Goal: Task Accomplishment & Management: Complete application form

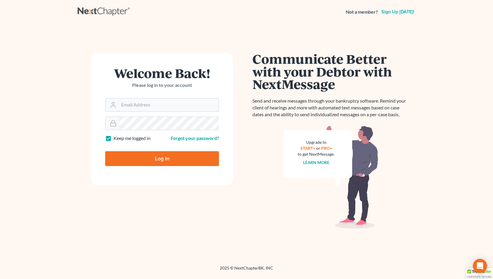
type input "jason@kinnairdlaw.com"
click at [163, 159] on input "Log In" at bounding box center [162, 158] width 114 height 15
type input "Thinking..."
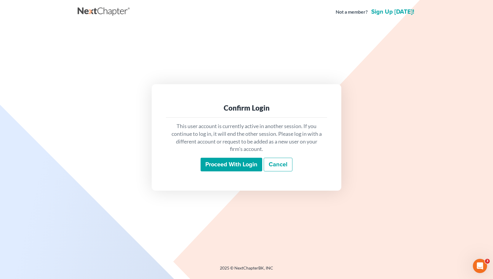
click at [224, 168] on input "Proceed with login" at bounding box center [232, 165] width 62 height 14
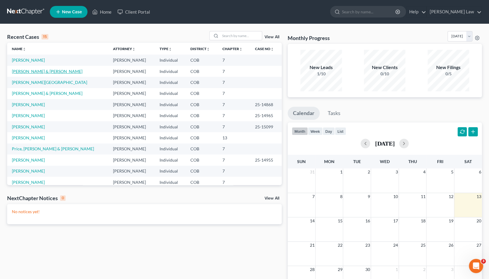
click at [41, 73] on link "Schroeder, Brad & Shroeder, Tracy" at bounding box center [47, 71] width 71 height 5
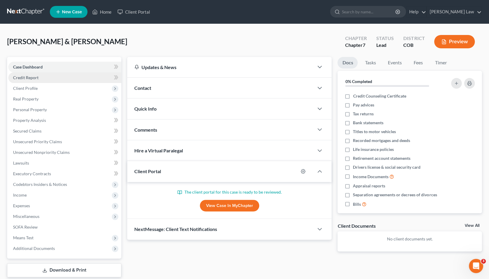
click at [28, 78] on span "Credit Report" at bounding box center [25, 77] width 25 height 5
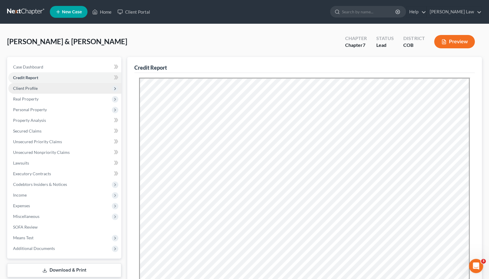
click at [29, 90] on span "Client Profile" at bounding box center [25, 88] width 25 height 5
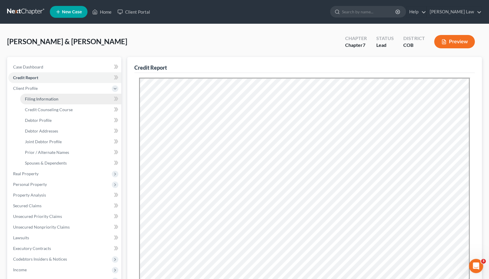
click at [36, 101] on span "Filing Information" at bounding box center [42, 98] width 34 height 5
select select "1"
select select "0"
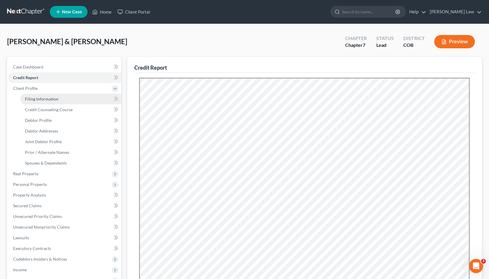
select select "5"
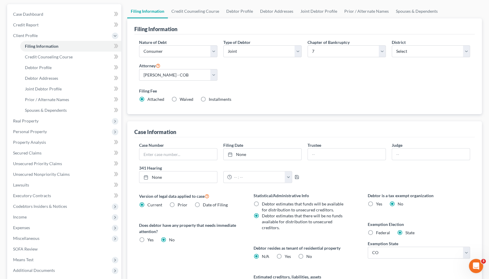
scroll to position [55, 0]
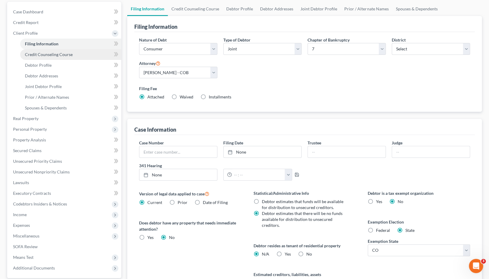
click at [44, 54] on span "Credit Counseling Course" at bounding box center [49, 54] width 48 height 5
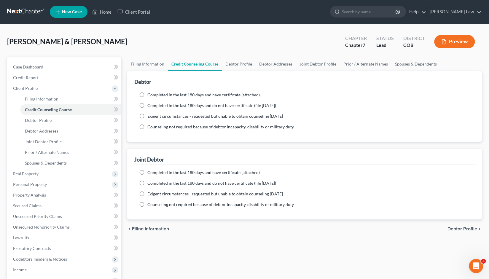
click at [147, 106] on label "Completed in the last 180 days and do not have certificate (file within 14 days)" at bounding box center [211, 106] width 129 height 6
click at [150, 106] on input "Completed in the last 180 days and do not have certificate (file within 14 days)" at bounding box center [152, 105] width 4 height 4
radio input "true"
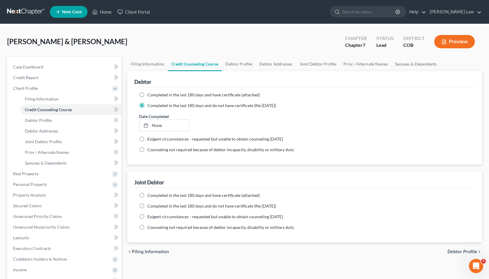
click at [147, 206] on label "Completed in the last 180 days and do not have certificate (file within 14 days)" at bounding box center [211, 206] width 129 height 6
click at [150, 206] on input "Completed in the last 180 days and do not have certificate (file within 14 days)" at bounding box center [152, 205] width 4 height 4
radio input "true"
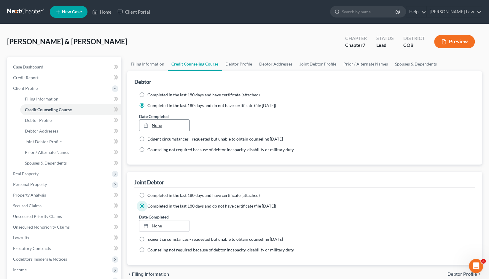
type input "9/13/2025"
click at [153, 125] on link "9/13/2025" at bounding box center [164, 125] width 50 height 11
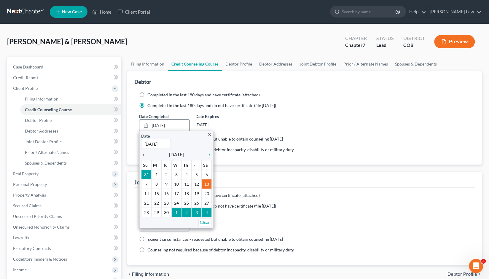
click at [143, 155] on icon "chevron_left" at bounding box center [145, 154] width 8 height 5
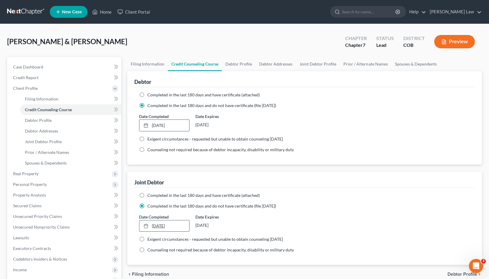
type input "9/13/2025"
click at [146, 226] on icon at bounding box center [145, 226] width 5 height 5
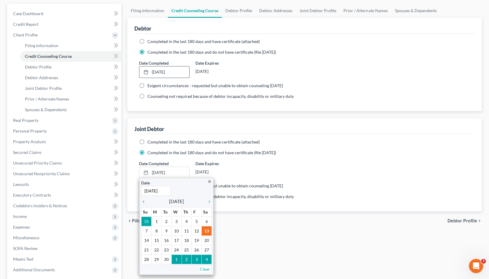
scroll to position [61, 0]
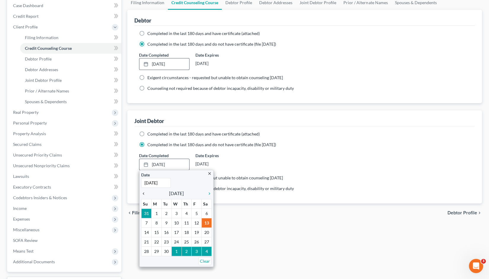
click at [145, 193] on icon "chevron_left" at bounding box center [145, 193] width 8 height 5
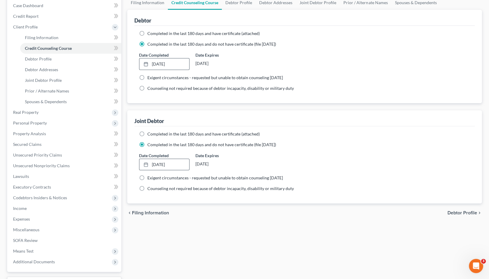
click at [458, 213] on span "Debtor Profile" at bounding box center [462, 212] width 30 height 5
select select "1"
select select "3"
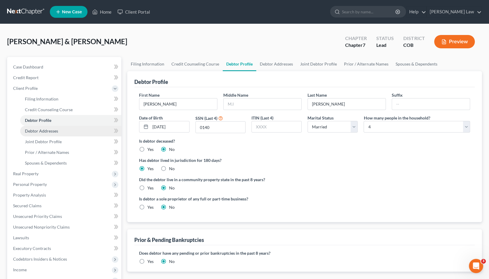
click at [46, 132] on span "Debtor Addresses" at bounding box center [41, 130] width 33 height 5
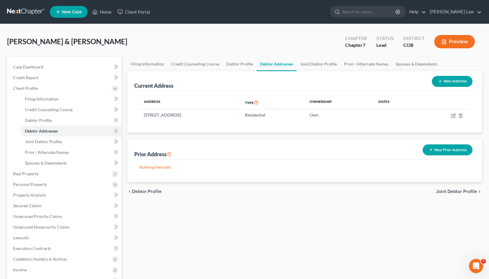
click at [444, 151] on button "New Prior Address" at bounding box center [447, 149] width 50 height 11
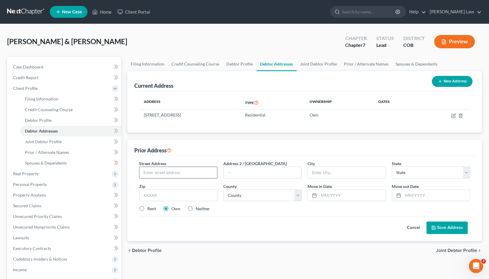
click at [149, 173] on input "text" at bounding box center [178, 172] width 78 height 11
type input "19170 Lochmere Ct."
click at [147, 195] on input "text" at bounding box center [178, 195] width 78 height 12
type input "90132"
click at [323, 195] on input "text" at bounding box center [352, 195] width 67 height 11
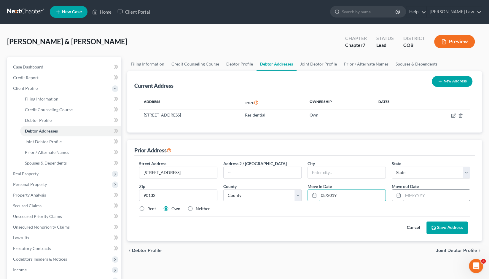
type input "08/2019"
click at [411, 194] on input "text" at bounding box center [436, 195] width 67 height 11
type input "12/2023"
click at [318, 172] on input "text" at bounding box center [347, 172] width 78 height 11
type input "Monument"
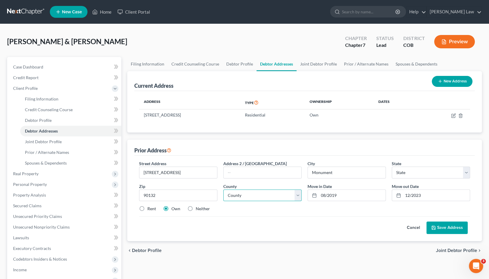
click at [297, 193] on select "County" at bounding box center [262, 195] width 78 height 12
click at [223, 189] on select "County" at bounding box center [262, 195] width 78 height 12
click at [147, 206] on label "Rent" at bounding box center [151, 209] width 9 height 6
click at [150, 206] on input "Rent" at bounding box center [152, 208] width 4 height 4
radio input "true"
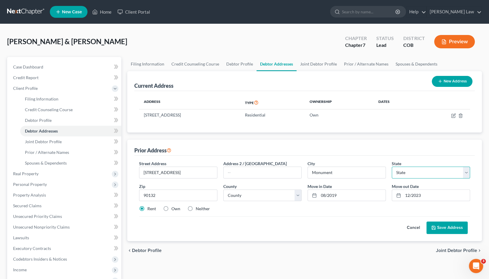
click at [465, 171] on select "State AL AK AR AZ CA CO CT DE DC FL GA GU HI ID IL IN IA KS KY LA ME MD MA MI M…" at bounding box center [431, 173] width 78 height 12
select select "5"
click at [392, 167] on select "State AL AK AR AZ CA CO CT DE DC FL GA GU HI ID IL IN IA KS KY LA ME MD MA MI M…" at bounding box center [431, 173] width 78 height 12
click at [445, 226] on button "Save Address" at bounding box center [446, 227] width 41 height 12
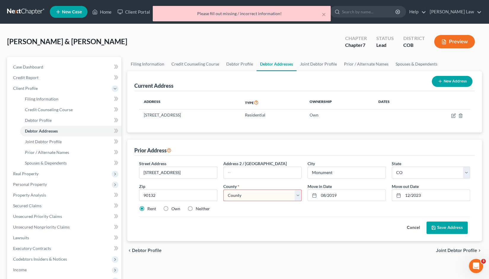
click at [297, 197] on select "County Adams County Alamosa County Arapahoe County Archuleta County Baca County…" at bounding box center [262, 195] width 78 height 12
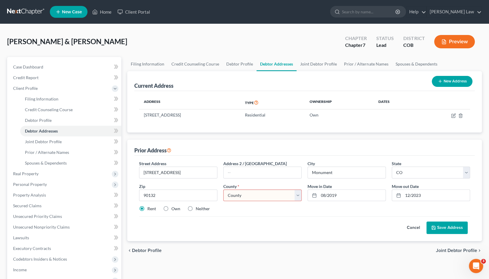
select select "20"
click at [223, 189] on select "County Adams County Alamosa County Arapahoe County Archuleta County Baca County…" at bounding box center [262, 195] width 78 height 12
click at [448, 225] on button "Save Address" at bounding box center [446, 227] width 41 height 12
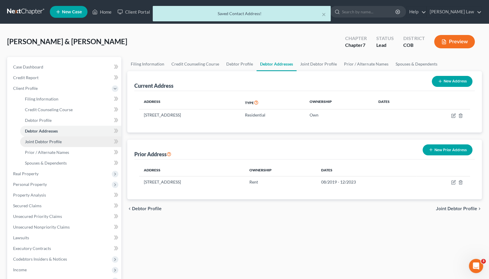
click at [47, 141] on span "Joint Debtor Profile" at bounding box center [43, 141] width 37 height 5
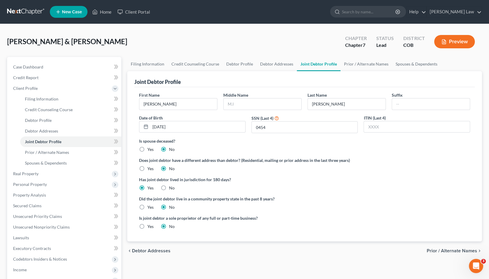
click at [453, 250] on span "Prior / Alternate Names" at bounding box center [452, 250] width 50 height 5
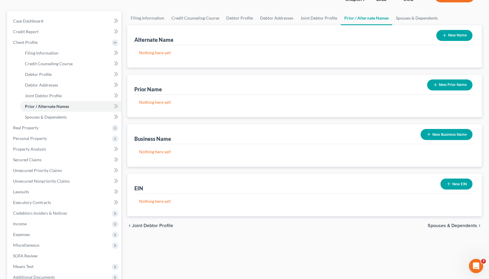
scroll to position [45, 0]
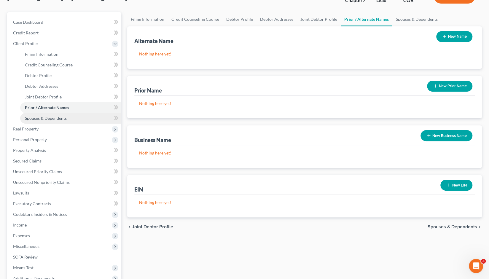
click at [57, 119] on span "Spouses & Dependents" at bounding box center [46, 118] width 42 height 5
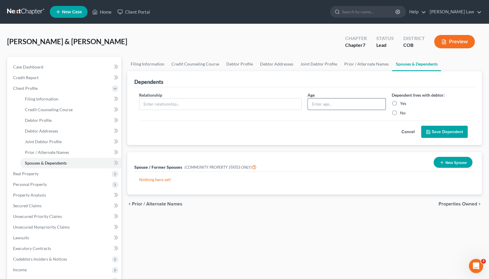
click at [321, 105] on input "text" at bounding box center [347, 103] width 78 height 11
type input "19"
click at [153, 102] on input "text" at bounding box center [220, 103] width 162 height 11
type input "Daughter"
click at [400, 102] on label "Yes" at bounding box center [403, 104] width 6 height 6
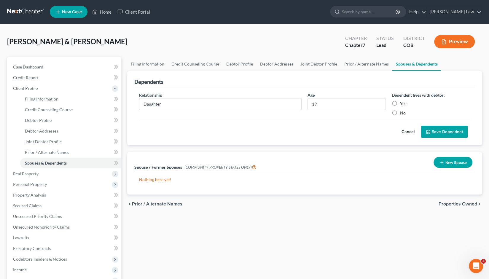
click at [402, 102] on input "Yes" at bounding box center [404, 103] width 4 height 4
radio input "true"
click at [400, 102] on label "Yes" at bounding box center [403, 104] width 6 height 6
click at [402, 102] on input "Yes" at bounding box center [404, 103] width 4 height 4
click at [441, 132] on button "Save Dependent" at bounding box center [444, 132] width 47 height 12
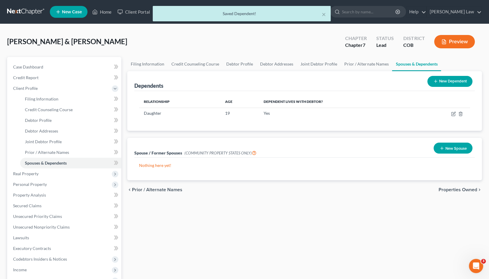
click at [435, 81] on icon at bounding box center [435, 81] width 5 height 5
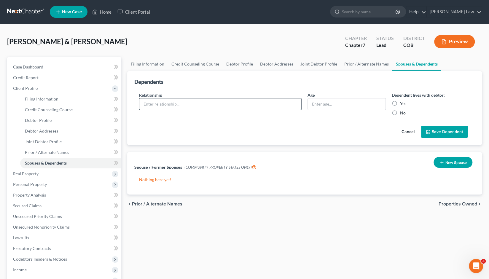
click at [147, 103] on input "text" at bounding box center [220, 103] width 162 height 11
click at [314, 106] on input "text" at bounding box center [347, 103] width 78 height 11
type input "16"
click at [157, 103] on input "text" at bounding box center [220, 103] width 162 height 11
type input "Son"
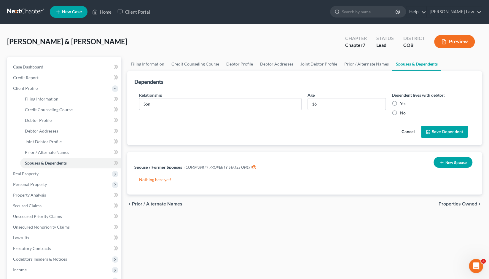
click at [400, 102] on label "Yes" at bounding box center [403, 104] width 6 height 6
click at [402, 102] on input "Yes" at bounding box center [404, 103] width 4 height 4
radio input "true"
click at [435, 130] on button "Save Dependent" at bounding box center [444, 132] width 47 height 12
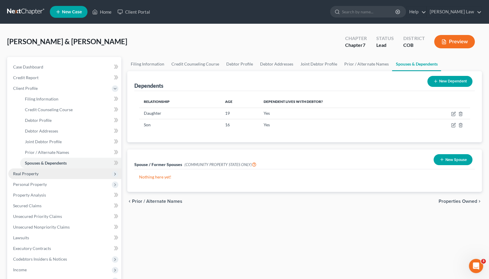
click at [28, 173] on span "Real Property" at bounding box center [25, 173] width 25 height 5
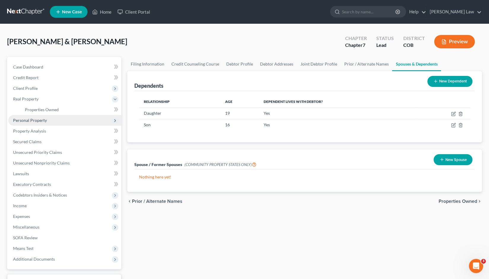
click at [34, 122] on span "Personal Property" at bounding box center [64, 120] width 113 height 11
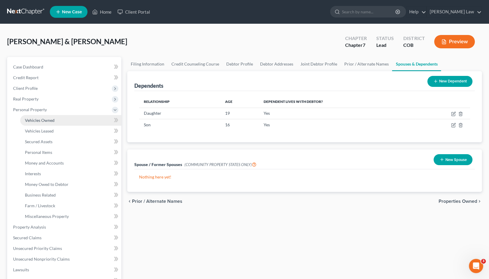
click at [43, 122] on span "Vehicles Owned" at bounding box center [40, 120] width 30 height 5
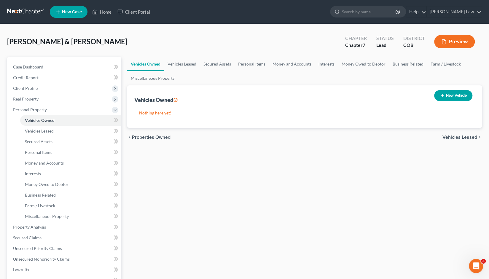
click at [442, 98] on icon "button" at bounding box center [442, 95] width 5 height 5
select select "0"
select select "2"
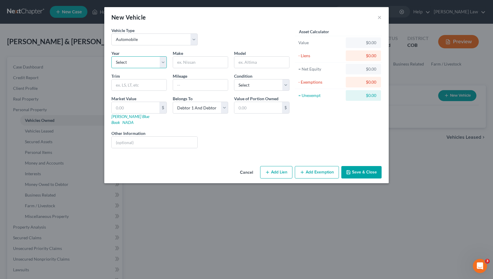
click at [165, 62] on select "Select 2026 2025 2024 2023 2022 2021 2020 2019 2018 2017 2016 2015 2014 2013 20…" at bounding box center [138, 62] width 55 height 12
select select "9"
click at [111, 56] on select "Select 2026 2025 2024 2023 2022 2021 2020 2019 2018 2017 2016 2015 2014 2013 20…" at bounding box center [138, 62] width 55 height 12
click at [183, 64] on input "text" at bounding box center [200, 62] width 55 height 11
type input "Jeep"
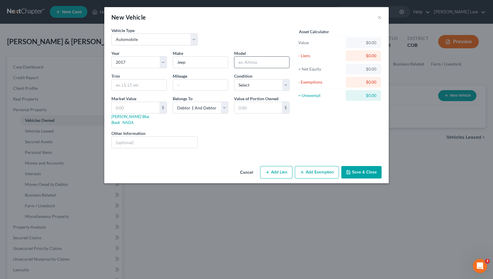
click at [242, 61] on input "text" at bounding box center [262, 62] width 55 height 11
type input "Rambler"
click at [184, 87] on input "text" at bounding box center [200, 84] width 55 height 11
type input "107000"
click at [283, 82] on select "Select Excellent Very Good Good Fair Poor" at bounding box center [261, 85] width 55 height 12
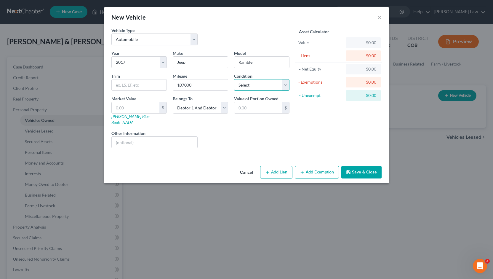
select select "3"
click at [234, 79] on select "Select Excellent Very Good Good Fair Poor" at bounding box center [261, 85] width 55 height 12
click at [127, 108] on input "text" at bounding box center [136, 107] width 48 height 11
click at [243, 108] on input "text" at bounding box center [259, 107] width 48 height 11
click at [118, 105] on input "text" at bounding box center [136, 107] width 48 height 11
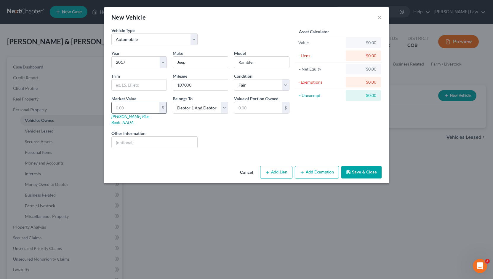
type input "1"
type input "1.00"
type input "15"
type input "15.00"
type input "150"
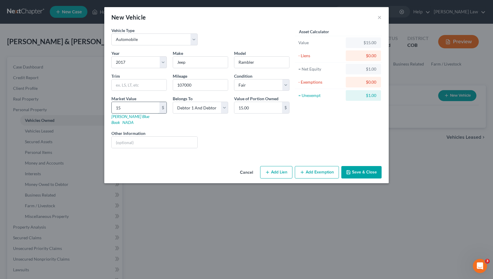
type input "150.00"
type input "1500"
type input "1,500.00"
type input "1,5000"
type input "15,000.00"
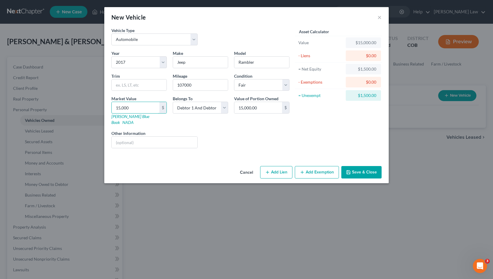
type input "15,000"
click at [275, 167] on button "Add Lien" at bounding box center [276, 172] width 32 height 12
select select "2"
select select "0"
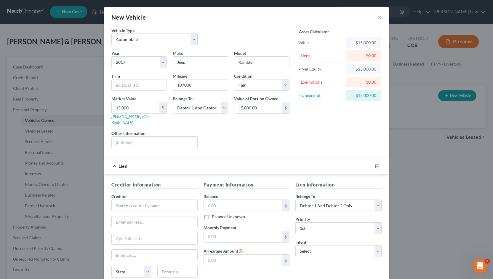
click at [114, 158] on div "Lien" at bounding box center [238, 166] width 268 height 16
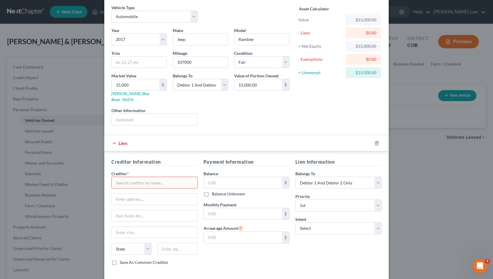
scroll to position [43, 0]
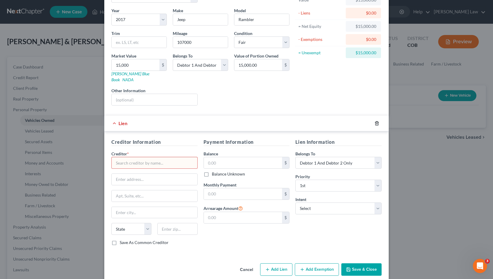
click at [377, 121] on icon "button" at bounding box center [377, 123] width 5 height 5
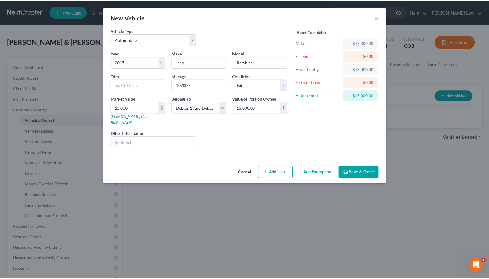
scroll to position [0, 0]
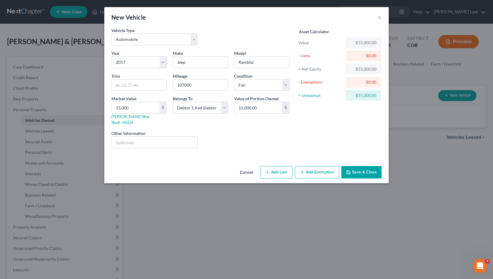
click at [362, 166] on button "Save & Close" at bounding box center [362, 172] width 40 height 12
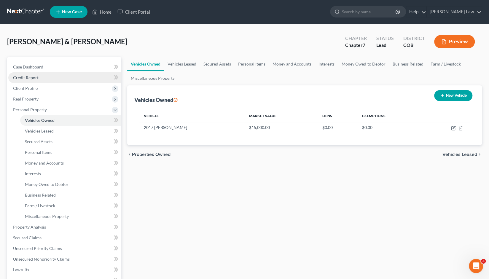
click at [29, 75] on span "Credit Report" at bounding box center [25, 77] width 25 height 5
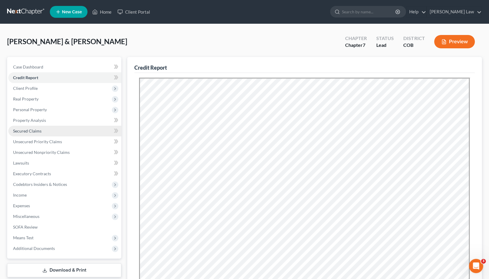
click at [29, 128] on span "Secured Claims" at bounding box center [27, 130] width 28 height 5
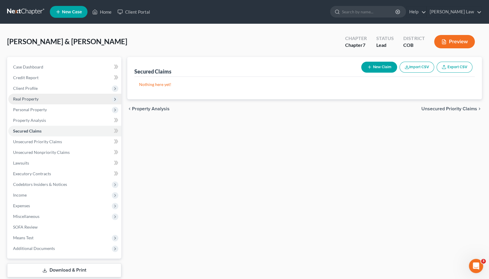
click at [28, 100] on span "Real Property" at bounding box center [25, 98] width 25 height 5
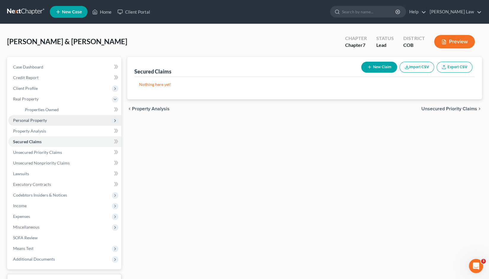
click at [31, 121] on span "Personal Property" at bounding box center [30, 120] width 34 height 5
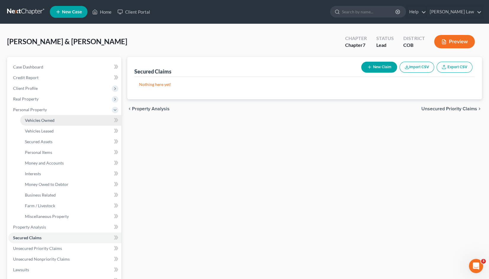
click at [39, 121] on span "Vehicles Owned" at bounding box center [40, 120] width 30 height 5
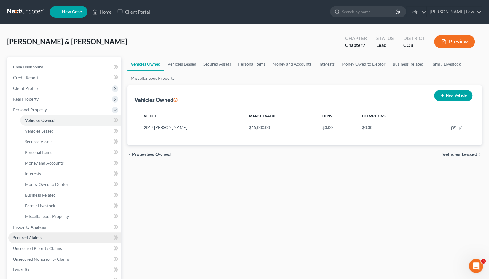
click at [25, 238] on span "Secured Claims" at bounding box center [27, 237] width 28 height 5
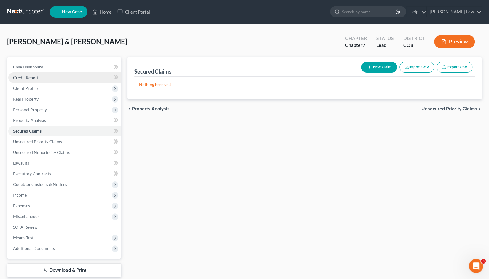
click at [32, 79] on span "Credit Report" at bounding box center [25, 77] width 25 height 5
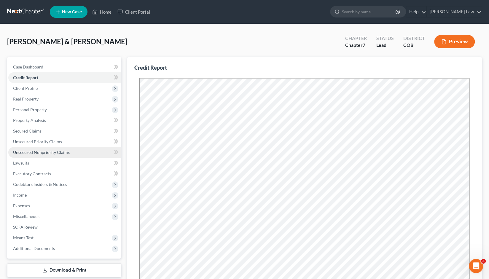
click at [27, 153] on span "Unsecured Nonpriority Claims" at bounding box center [41, 152] width 57 height 5
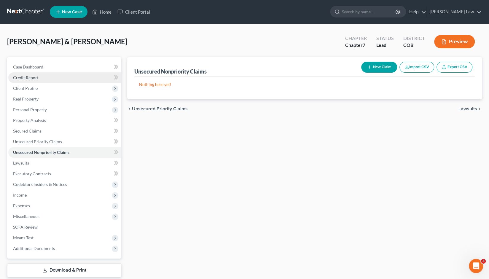
click at [32, 79] on span "Credit Report" at bounding box center [25, 77] width 25 height 5
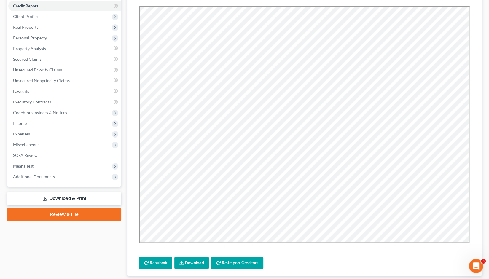
scroll to position [110, 0]
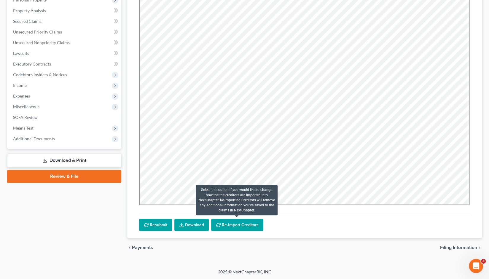
click at [240, 224] on button "Re-Import Creditors" at bounding box center [237, 225] width 52 height 12
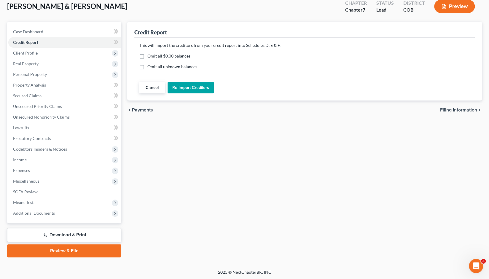
click at [147, 57] on label "Omit all $0.00 balances" at bounding box center [168, 56] width 43 height 6
click at [150, 57] on input "Omit all $0.00 balances" at bounding box center [152, 55] width 4 height 4
checkbox input "true"
click at [189, 86] on button "Re-Import Creditors" at bounding box center [191, 88] width 46 height 12
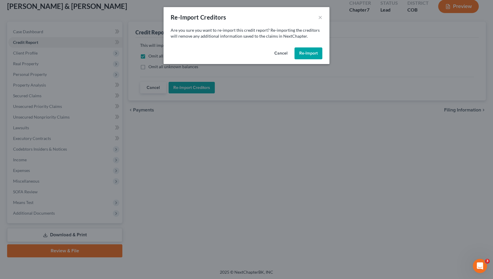
click at [307, 52] on button "Re-Import" at bounding box center [309, 53] width 28 height 12
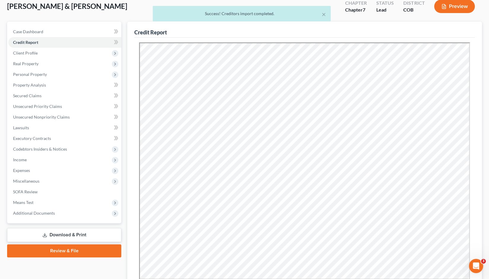
scroll to position [0, 0]
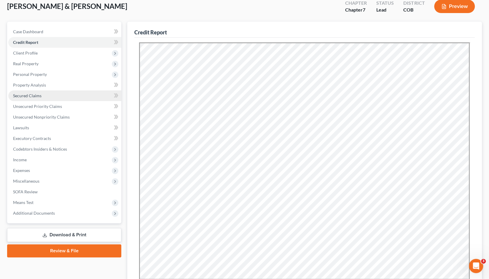
click at [29, 97] on span "Secured Claims" at bounding box center [27, 95] width 28 height 5
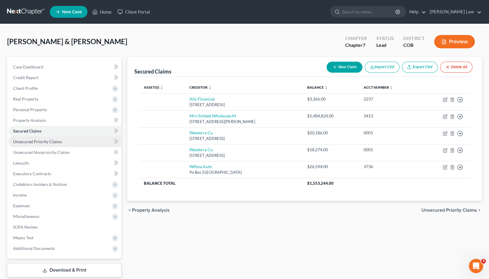
click at [30, 143] on span "Unsecured Priority Claims" at bounding box center [37, 141] width 49 height 5
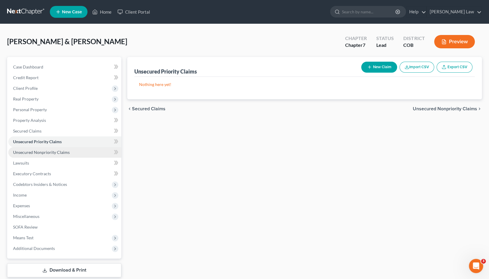
click at [36, 153] on span "Unsecured Nonpriority Claims" at bounding box center [41, 152] width 57 height 5
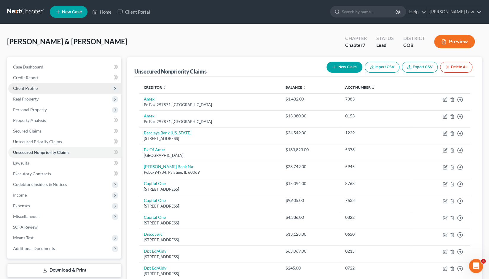
click at [29, 87] on span "Client Profile" at bounding box center [25, 88] width 25 height 5
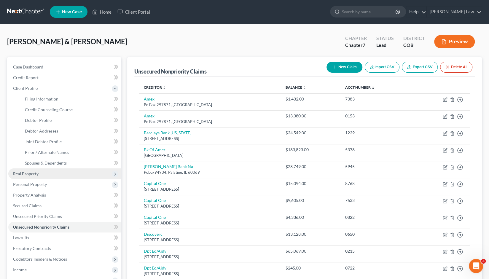
click at [29, 174] on span "Real Property" at bounding box center [25, 173] width 25 height 5
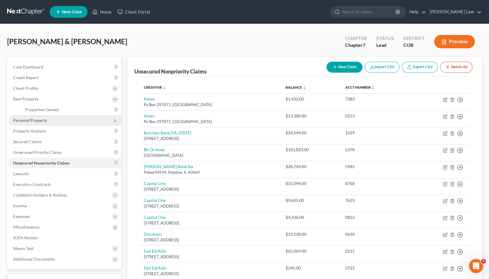
click at [35, 122] on span "Personal Property" at bounding box center [30, 120] width 34 height 5
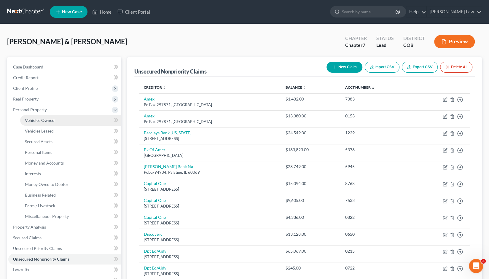
click at [44, 122] on span "Vehicles Owned" at bounding box center [40, 120] width 30 height 5
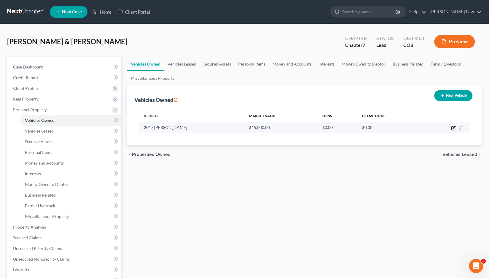
click at [452, 128] on icon "button" at bounding box center [453, 128] width 5 height 5
select select "0"
select select "9"
select select "3"
select select "2"
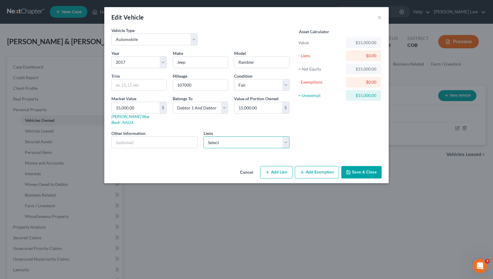
click at [286, 137] on select "Select Mrc/United Wholesale M - $1,484,824.00 Wfbna Auto - $26,594.00 Westerra …" at bounding box center [247, 142] width 86 height 12
click at [163, 156] on div "Vehicle Type Select Automobile Truck Trailer Watercraft Aircraft Motor Home Atv…" at bounding box center [246, 95] width 285 height 136
click at [278, 167] on button "Add Lien" at bounding box center [276, 172] width 32 height 12
select select "2"
select select "0"
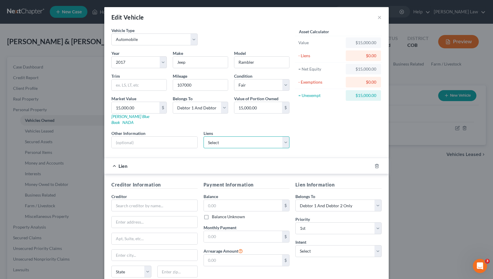
click at [283, 136] on select "Select Mrc/United Wholesale M - $1,484,824.00 Wfbna Auto - $26,594.00 Westerra …" at bounding box center [247, 142] width 86 height 12
select select "2"
click at [204, 136] on select "Select Mrc/United Wholesale M - $1,484,824.00 Wfbna Auto - $26,594.00 Westerra …" at bounding box center [247, 142] width 86 height 12
select select
select select "5"
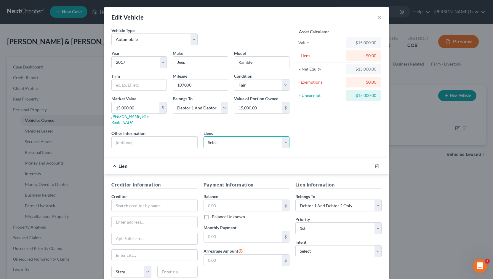
select select "0"
click at [112, 160] on div "Lien" at bounding box center [238, 166] width 268 height 16
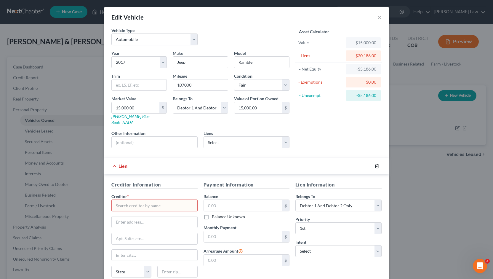
click at [375, 164] on icon "button" at bounding box center [377, 166] width 5 height 5
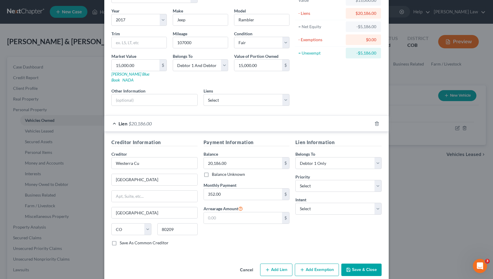
scroll to position [43, 0]
click at [376, 180] on select "Select 1st 2nd 3rd 4th 5th 6th 7th 8th 9th 10th 11th 12th 13th 14th 15th 16th 1…" at bounding box center [339, 186] width 86 height 12
click at [376, 202] on select "Select Surrender Redeem Reaffirm Avoid Other" at bounding box center [339, 208] width 86 height 12
select select "2"
click at [296, 202] on select "Select Surrender Redeem Reaffirm Avoid Other" at bounding box center [339, 208] width 86 height 12
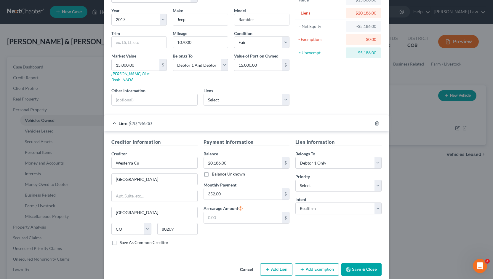
click at [359, 263] on button "Save & Close" at bounding box center [362, 269] width 40 height 12
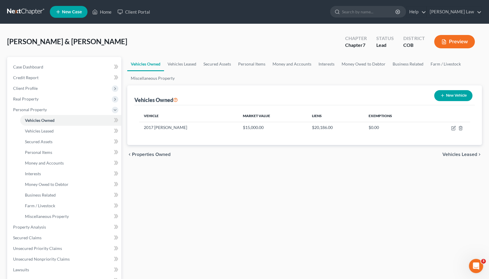
click at [441, 95] on line "button" at bounding box center [442, 95] width 3 height 0
select select "0"
select select "2"
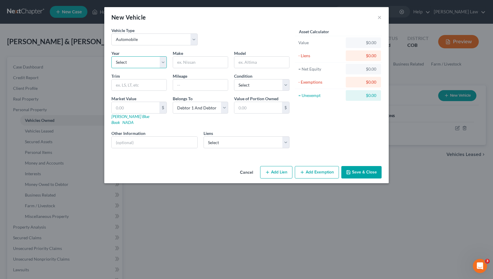
click at [162, 62] on select "Select 2026 2025 2024 2023 2022 2021 2020 2019 2018 2017 2016 2015 2014 2013 20…" at bounding box center [138, 62] width 55 height 12
select select "10"
click at [111, 56] on select "Select 2026 2025 2024 2023 2022 2021 2020 2019 2018 2017 2016 2015 2014 2013 20…" at bounding box center [138, 62] width 55 height 12
click at [189, 61] on input "text" at bounding box center [200, 62] width 55 height 11
type input "Jeep"
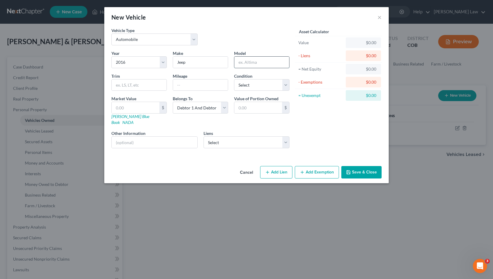
click at [243, 60] on input "text" at bounding box center [262, 62] width 55 height 11
type input "Grand Cherokee"
click at [190, 85] on input "text" at bounding box center [200, 84] width 55 height 11
type input "112000"
click at [287, 84] on select "Select Excellent Very Good Good Fair Poor" at bounding box center [261, 85] width 55 height 12
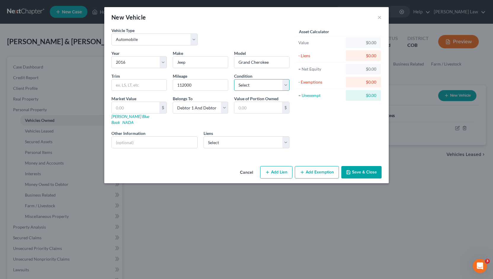
select select "3"
click at [234, 79] on select "Select Excellent Very Good Good Fair Poor" at bounding box center [261, 85] width 55 height 12
click at [127, 107] on input "text" at bounding box center [136, 107] width 48 height 11
click at [132, 109] on input "text" at bounding box center [136, 107] width 48 height 11
type input "1"
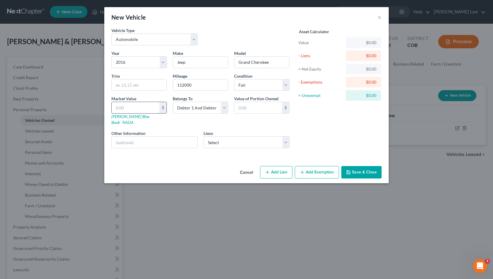
type input "1.00"
type input "15"
type input "15.00"
type input "150"
type input "150.00"
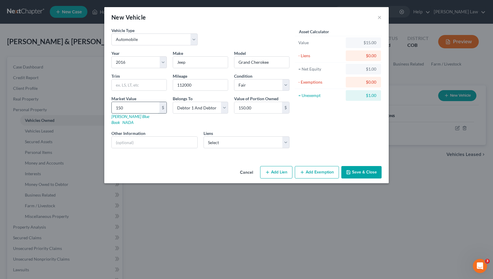
type input "1500"
type input "1,500.00"
type input "1,5000"
type input "15,000.00"
type input "15,000"
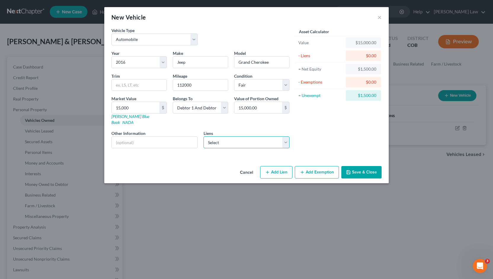
click at [285, 136] on select "Select Mrc/United Wholesale M - $1,484,824.00 Wfbna Auto - $26,594.00 Westerra …" at bounding box center [247, 142] width 86 height 12
select select "2"
click at [204, 136] on select "Select Mrc/United Wholesale M - $1,484,824.00 Wfbna Auto - $26,594.00 Westerra …" at bounding box center [247, 142] width 86 height 12
select select
select select "5"
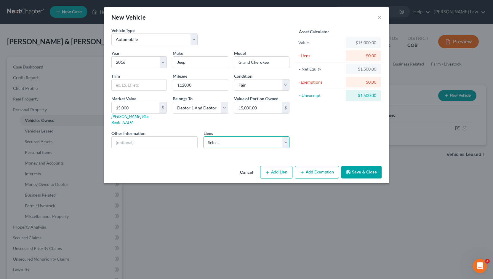
select select "1"
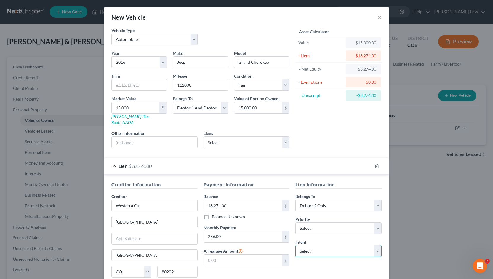
click at [375, 245] on select "Select Surrender Redeem Reaffirm Avoid Other" at bounding box center [339, 251] width 86 height 12
select select "2"
click at [296, 245] on select "Select Surrender Redeem Reaffirm Avoid Other" at bounding box center [339, 251] width 86 height 12
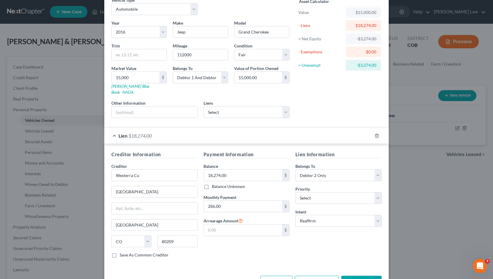
scroll to position [35, 0]
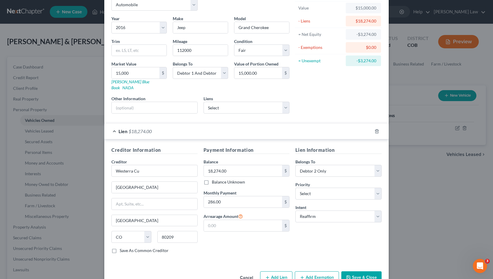
click at [359, 271] on button "Save & Close" at bounding box center [362, 277] width 40 height 12
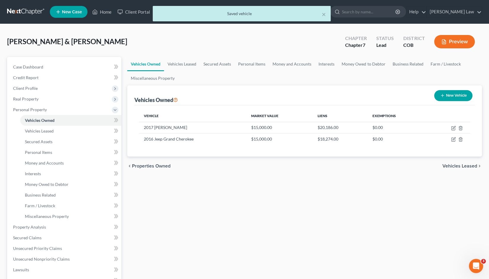
click at [442, 96] on line "button" at bounding box center [442, 95] width 0 height 3
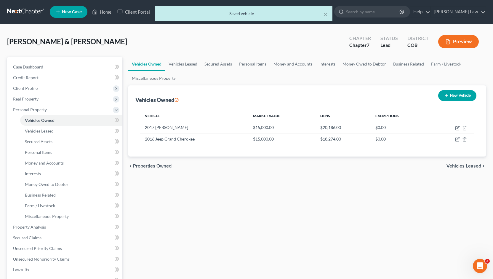
select select "0"
select select "2"
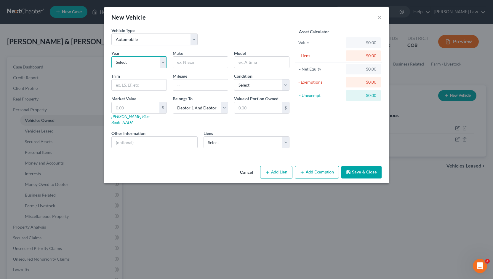
click at [163, 61] on select "Select 2026 2025 2024 2023 2022 2021 2020 2019 2018 2017 2016 2015 2014 2013 20…" at bounding box center [138, 62] width 55 height 12
select select "5"
click at [111, 56] on select "Select 2026 2025 2024 2023 2022 2021 2020 2019 2018 2017 2016 2015 2014 2013 20…" at bounding box center [138, 62] width 55 height 12
click at [184, 64] on input "text" at bounding box center [200, 62] width 55 height 11
type input "Jeep"
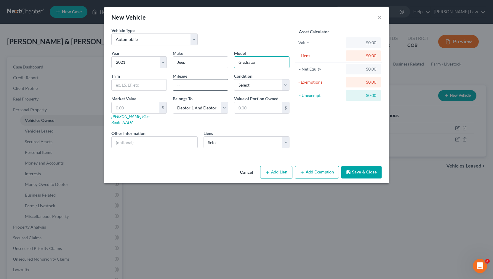
type input "Gladiator"
click at [184, 84] on input "text" at bounding box center [200, 84] width 55 height 11
type input "40000"
click at [288, 84] on select "Select Excellent Very Good Good Fair Poor" at bounding box center [261, 85] width 55 height 12
select select "2"
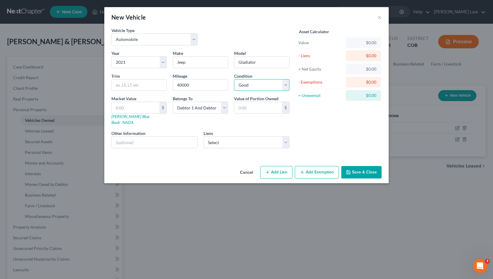
click at [234, 79] on select "Select Excellent Very Good Good Fair Poor" at bounding box center [261, 85] width 55 height 12
click at [287, 136] on select "Select Mrc/United Wholesale M - $1,484,824.00 Wfbna Auto - $26,594.00 Ally Fina…" at bounding box center [247, 142] width 86 height 12
select select "1"
click at [204, 136] on select "Select Mrc/United Wholesale M - $1,484,824.00 Wfbna Auto - $26,594.00 Ally Fina…" at bounding box center [247, 142] width 86 height 12
select select
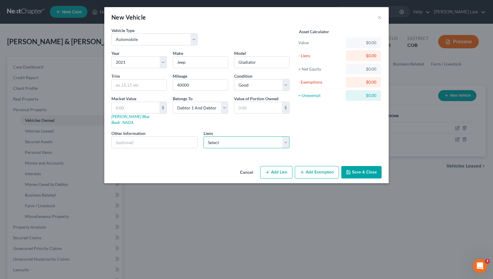
select select "28"
select select "1"
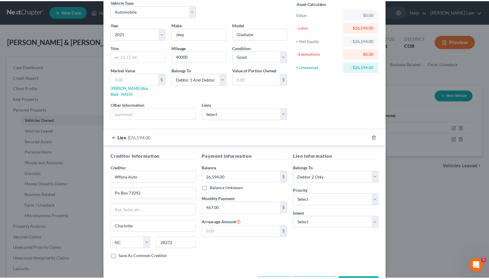
scroll to position [29, 0]
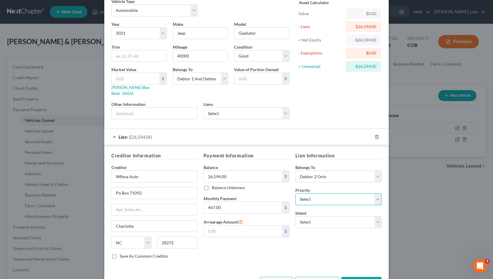
click at [376, 195] on select "Select 1st 2nd 3rd 4th 5th 6th 7th 8th 9th 10th 11th 12th 13th 14th 15th 16th 1…" at bounding box center [339, 199] width 86 height 12
click at [377, 201] on div "Lien Information Belongs To * Select Debtor 1 Only Debtor 2 Only Debtor 1 And D…" at bounding box center [339, 208] width 92 height 112
click at [376, 193] on select "Select 1st 2nd 3rd 4th 5th 6th 7th 8th 9th 10th 11th 12th 13th 14th 15th 16th 1…" at bounding box center [339, 199] width 86 height 12
click at [384, 167] on div "Creditor Information Creditor * Wfbna Auto Po Box 71092 Charlotte State AL AK A…" at bounding box center [246, 207] width 285 height 124
click at [374, 216] on select "Select Surrender Redeem Reaffirm Avoid Other" at bounding box center [339, 222] width 86 height 12
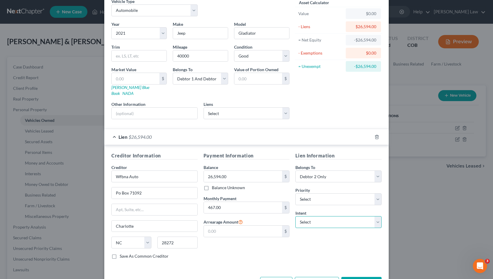
select select "2"
click at [296, 216] on select "Select Surrender Redeem Reaffirm Avoid Other" at bounding box center [339, 222] width 86 height 12
click at [358, 277] on button "Save & Close" at bounding box center [362, 283] width 40 height 12
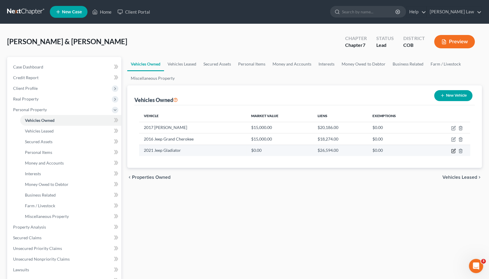
click at [452, 150] on icon "button" at bounding box center [453, 151] width 5 height 5
select select "0"
select select "5"
select select "2"
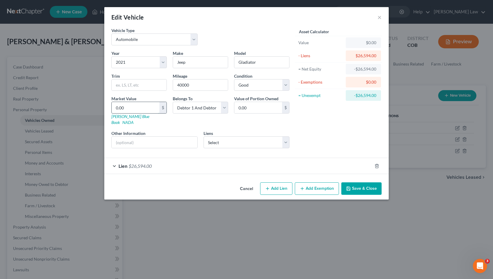
click at [127, 108] on input "0.00" at bounding box center [136, 107] width 48 height 11
type input "2"
type input "2.00"
type input "26"
type input "26.00"
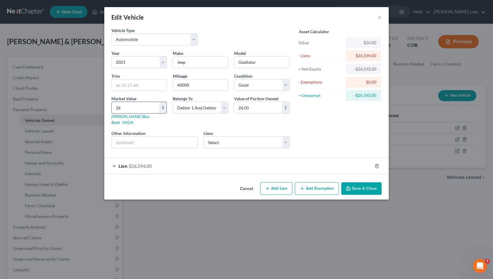
type input "260"
type input "260.00"
type input "2600"
type input "2,600.00"
type input "2,6000"
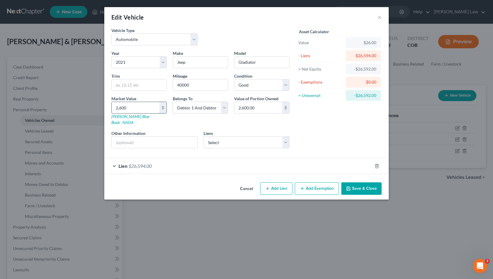
type input "26,000.00"
type input "26,000"
click at [356, 182] on button "Save & Close" at bounding box center [362, 188] width 40 height 12
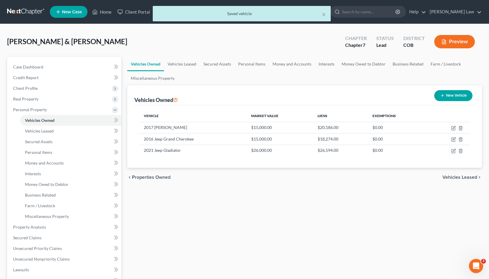
click at [442, 96] on icon "button" at bounding box center [442, 95] width 5 height 5
select select "0"
select select "2"
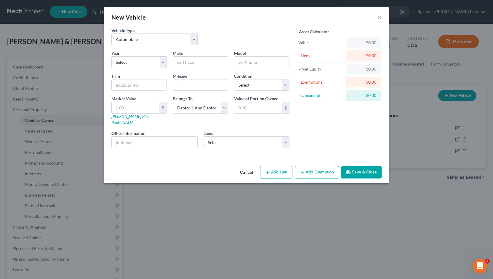
click at [307, 166] on button "Add Exemption" at bounding box center [317, 172] width 44 height 12
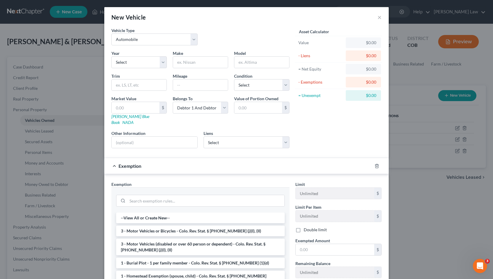
click at [327, 141] on div "Asset Calculator Value $0.00 - Liens $0.00 = Net Equity $0.00 - Exemptions $0.0…" at bounding box center [339, 90] width 92 height 126
click at [285, 136] on select "Select Mrc/United Wholesale M - $1,484,824.00 Ally Financial - $3,366.00" at bounding box center [247, 142] width 86 height 12
click at [305, 136] on div "Asset Calculator Value $0.00 - Liens $0.00 = Net Equity $0.00 - Exemptions $0.0…" at bounding box center [339, 90] width 92 height 126
click at [285, 136] on select "Select Mrc/United Wholesale M - $1,484,824.00 Ally Financial - $3,366.00" at bounding box center [247, 142] width 86 height 12
click at [306, 139] on div "Asset Calculator Value $0.00 - Liens $0.00 = Net Equity $0.00 - Exemptions $0.0…" at bounding box center [339, 90] width 92 height 126
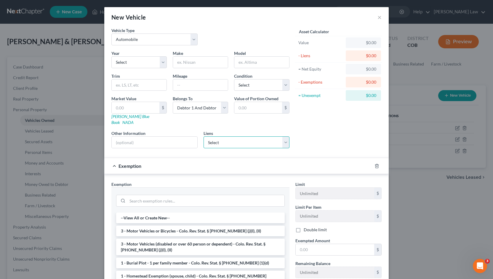
click at [285, 136] on select "Select Mrc/United Wholesale M - $1,484,824.00 Ally Financial - $3,366.00" at bounding box center [247, 142] width 86 height 12
click at [306, 132] on div "Asset Calculator Value $0.00 - Liens $0.00 = Net Equity $0.00 - Exemptions $0.0…" at bounding box center [339, 90] width 92 height 126
click at [378, 17] on button "×" at bounding box center [380, 17] width 4 height 7
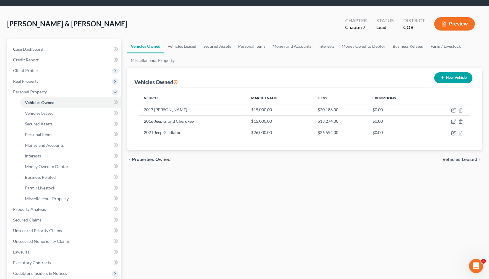
scroll to position [18, 0]
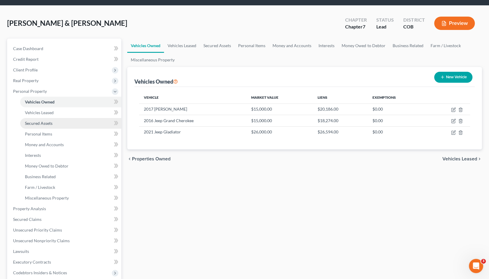
click at [42, 121] on span "Secured Assets" at bounding box center [39, 123] width 28 height 5
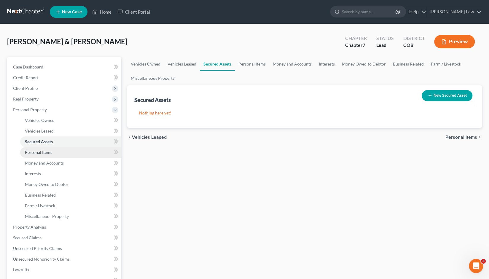
click at [37, 154] on span "Personal Items" at bounding box center [38, 152] width 27 height 5
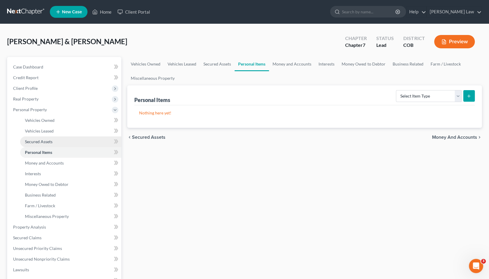
click at [41, 142] on span "Secured Assets" at bounding box center [39, 141] width 28 height 5
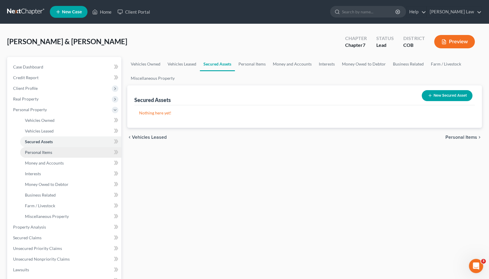
click at [39, 154] on span "Personal Items" at bounding box center [38, 152] width 27 height 5
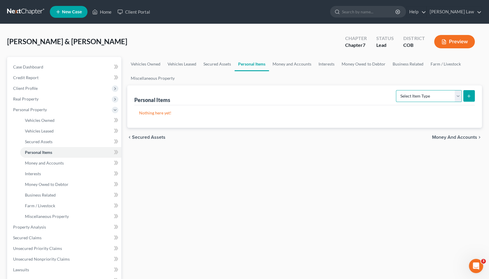
click at [457, 98] on select "Select Item Type Clothing Collectibles Of Value Electronics Firearms Household …" at bounding box center [429, 96] width 66 height 12
click at [339, 159] on div "Vehicles Owned Vehicles Leased Secured Assets Personal Items Money and Accounts…" at bounding box center [304, 228] width 360 height 342
click at [40, 194] on span "Business Related" at bounding box center [40, 194] width 31 height 5
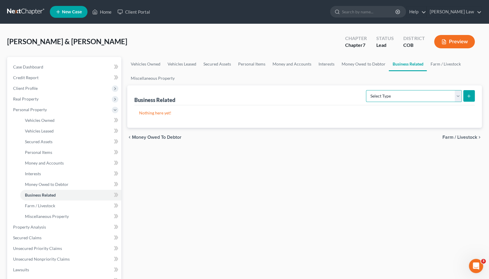
click at [458, 92] on select "Select Type Customer Lists Franchises Inventory Licenses Machinery Office Equip…" at bounding box center [414, 96] width 96 height 12
select select "other_business_related_property_not_listed"
click at [366, 90] on select "Select Type Customer Lists Franchises Inventory Licenses Machinery Office Equip…" at bounding box center [414, 96] width 96 height 12
click at [31, 229] on span "Property Analysis" at bounding box center [29, 226] width 33 height 5
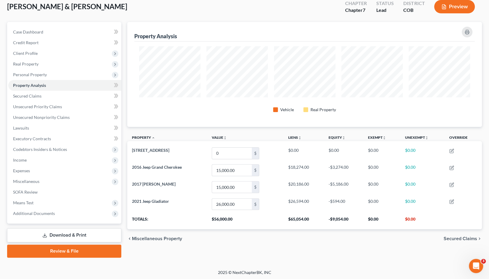
scroll to position [35, 0]
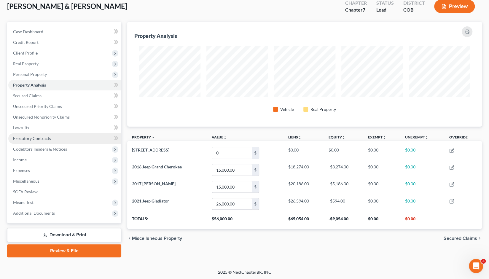
click at [33, 137] on span "Executory Contracts" at bounding box center [32, 138] width 38 height 5
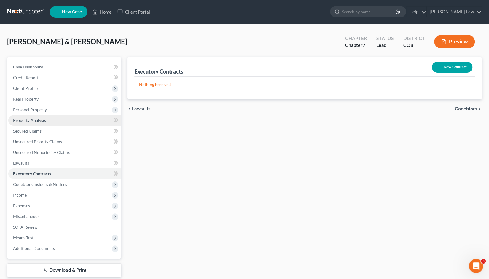
click at [32, 121] on span "Property Analysis" at bounding box center [29, 120] width 33 height 5
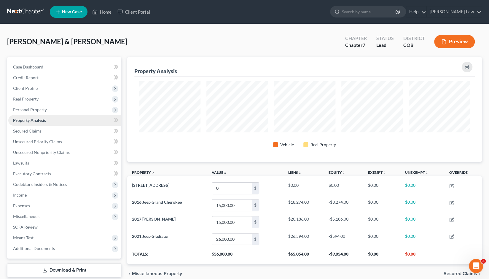
scroll to position [105, 355]
click at [29, 111] on span "Personal Property" at bounding box center [30, 109] width 34 height 5
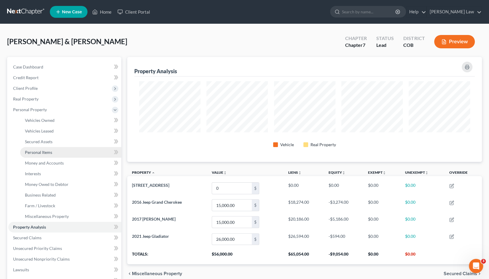
click at [41, 153] on span "Personal Items" at bounding box center [38, 152] width 27 height 5
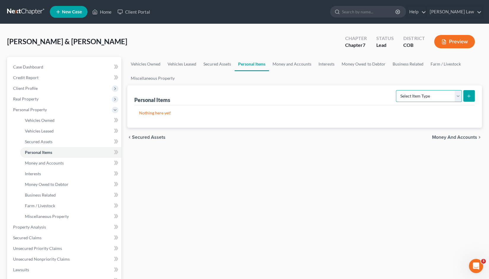
click at [458, 95] on select "Select Item Type Clothing Collectibles Of Value Electronics Firearms Household …" at bounding box center [429, 96] width 66 height 12
click at [350, 173] on div "Vehicles Owned Vehicles Leased Secured Assets Personal Items Money and Accounts…" at bounding box center [304, 228] width 360 height 342
click at [49, 195] on span "Business Related" at bounding box center [40, 194] width 31 height 5
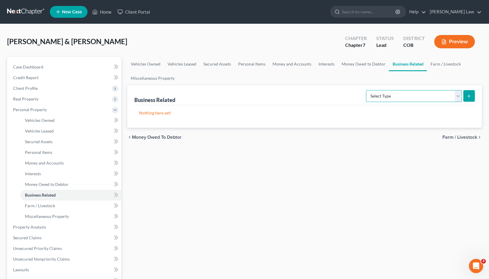
click at [458, 96] on select "Select Type Customer Lists Franchises Inventory Licenses Machinery Office Equip…" at bounding box center [414, 96] width 96 height 12
click at [326, 159] on div "Vehicles Owned Vehicles Leased Secured Assets Personal Items Money and Accounts…" at bounding box center [304, 228] width 360 height 342
click at [461, 12] on link "Kinnaird Law" at bounding box center [454, 12] width 55 height 11
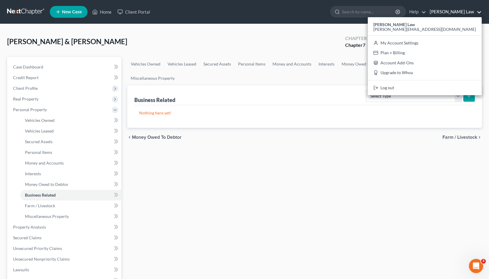
click at [293, 42] on div "Schroeder, Brad & Shroeder, Tracy Upgraded Chapter Chapter 7 Status Lead Distri…" at bounding box center [244, 44] width 475 height 26
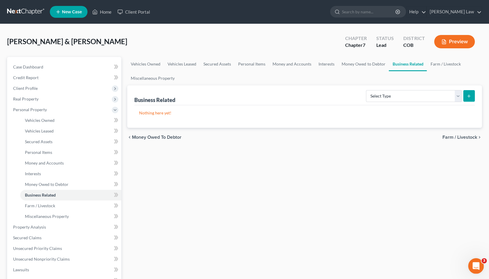
click at [472, 262] on div "Open Intercom Messenger" at bounding box center [475, 265] width 20 height 20
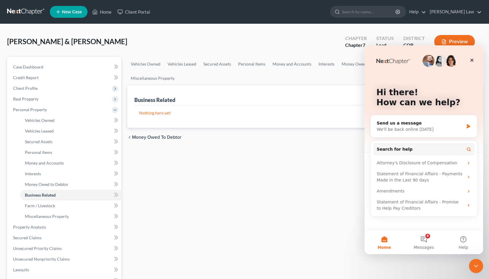
click at [382, 239] on button "Home" at bounding box center [383, 242] width 39 height 24
click at [409, 127] on div "We'll be back online on Monday" at bounding box center [420, 129] width 87 height 6
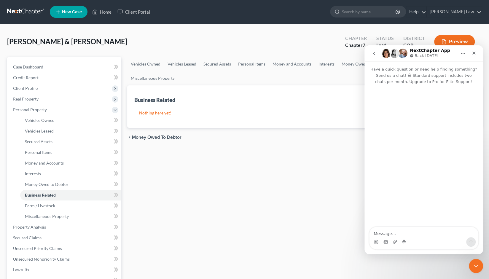
click at [393, 205] on div "Intercom messenger" at bounding box center [423, 156] width 119 height 143
click at [382, 232] on textarea "Message…" at bounding box center [423, 232] width 109 height 10
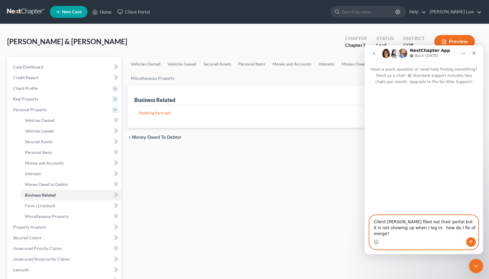
type textarea "Client schroeder filed out their portal but it is not showing up when I log in.…"
click at [470, 242] on icon "Send a message…" at bounding box center [470, 242] width 5 height 5
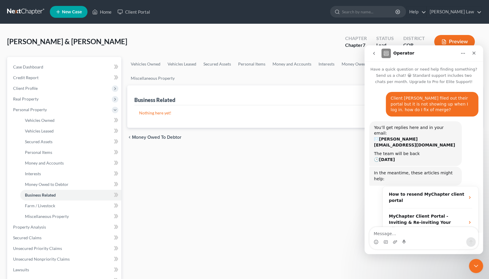
scroll to position [16, 0]
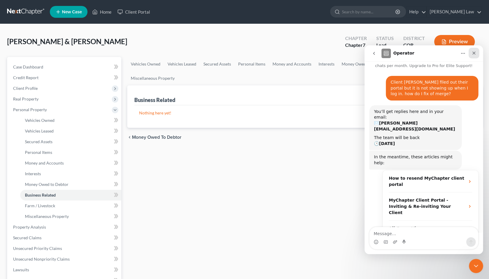
click at [474, 52] on icon "Close" at bounding box center [473, 53] width 5 height 5
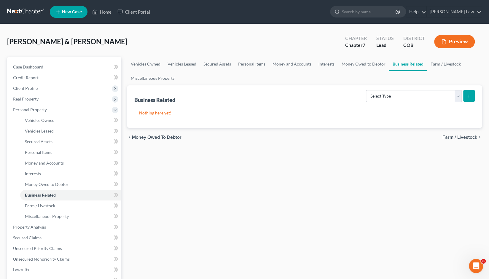
scroll to position [26, 0]
click at [462, 12] on link "Kinnaird Law" at bounding box center [454, 12] width 55 height 11
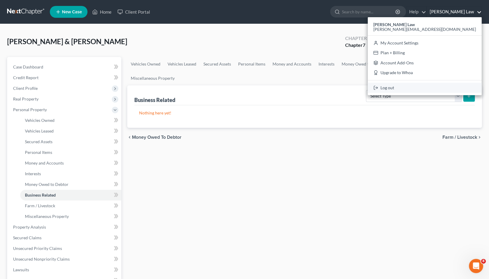
click at [445, 88] on link "Log out" at bounding box center [425, 88] width 114 height 10
